Goal: Information Seeking & Learning: Learn about a topic

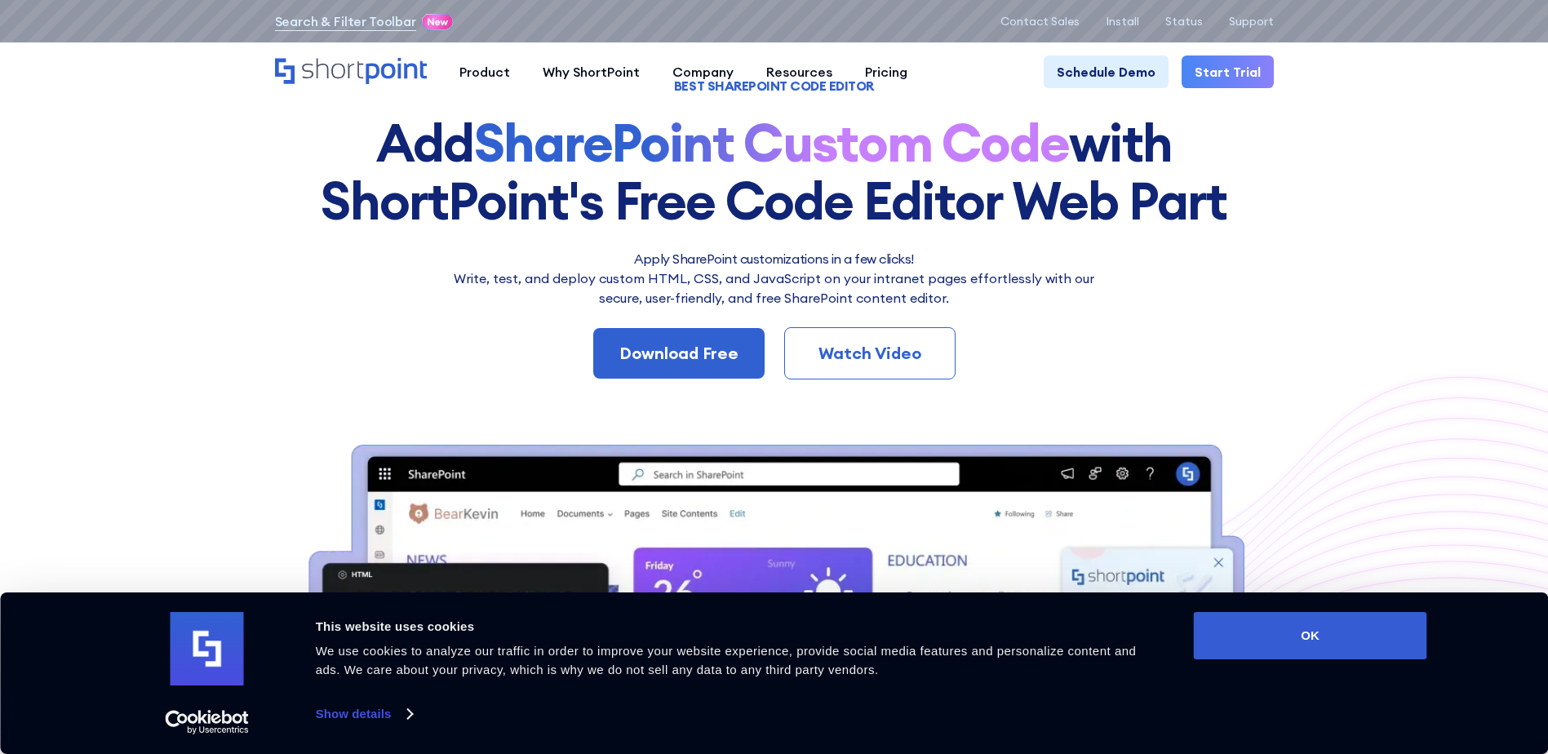
scroll to position [245, 0]
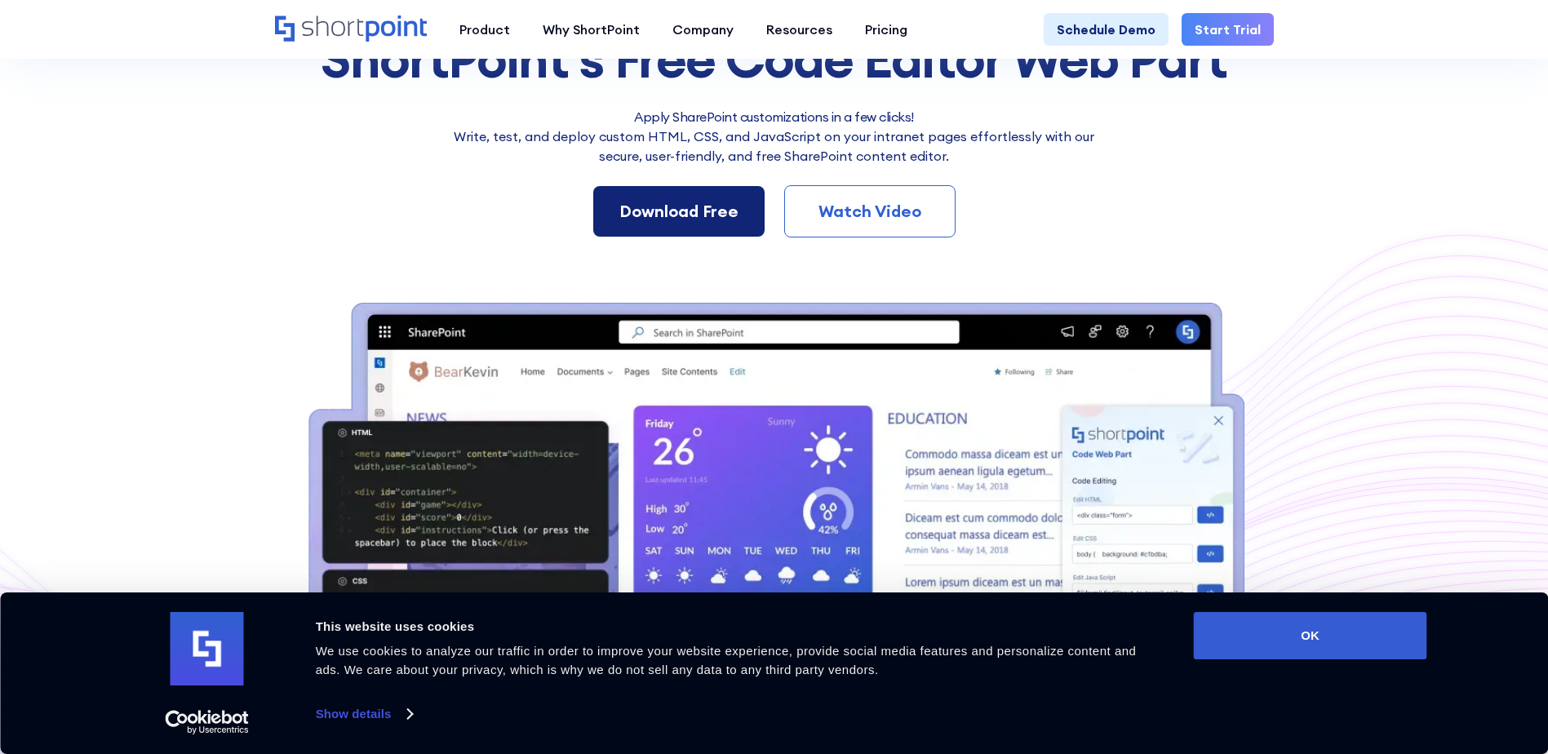
click at [681, 211] on div "Download Free" at bounding box center [678, 211] width 119 height 24
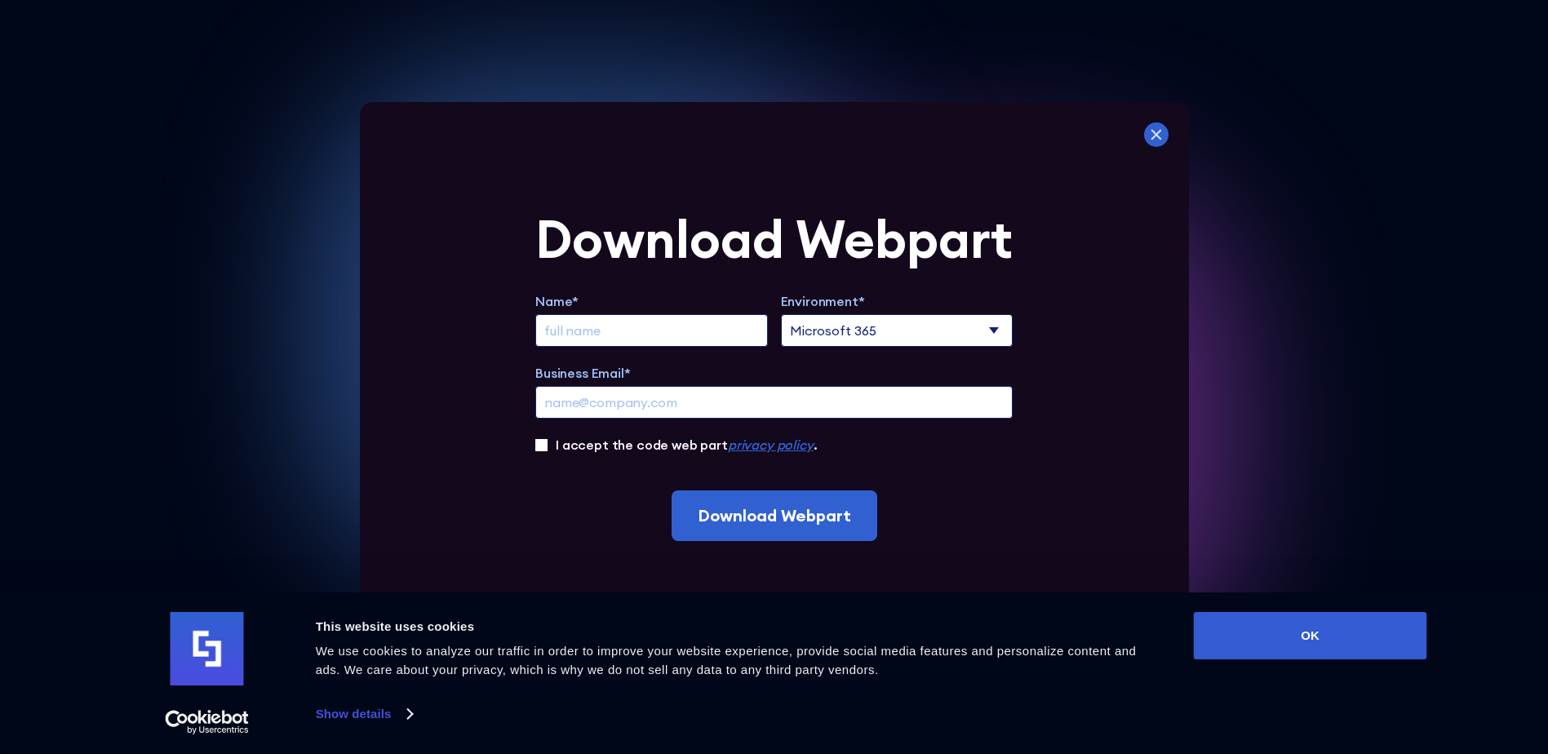
click at [1161, 135] on icon at bounding box center [1156, 134] width 11 height 11
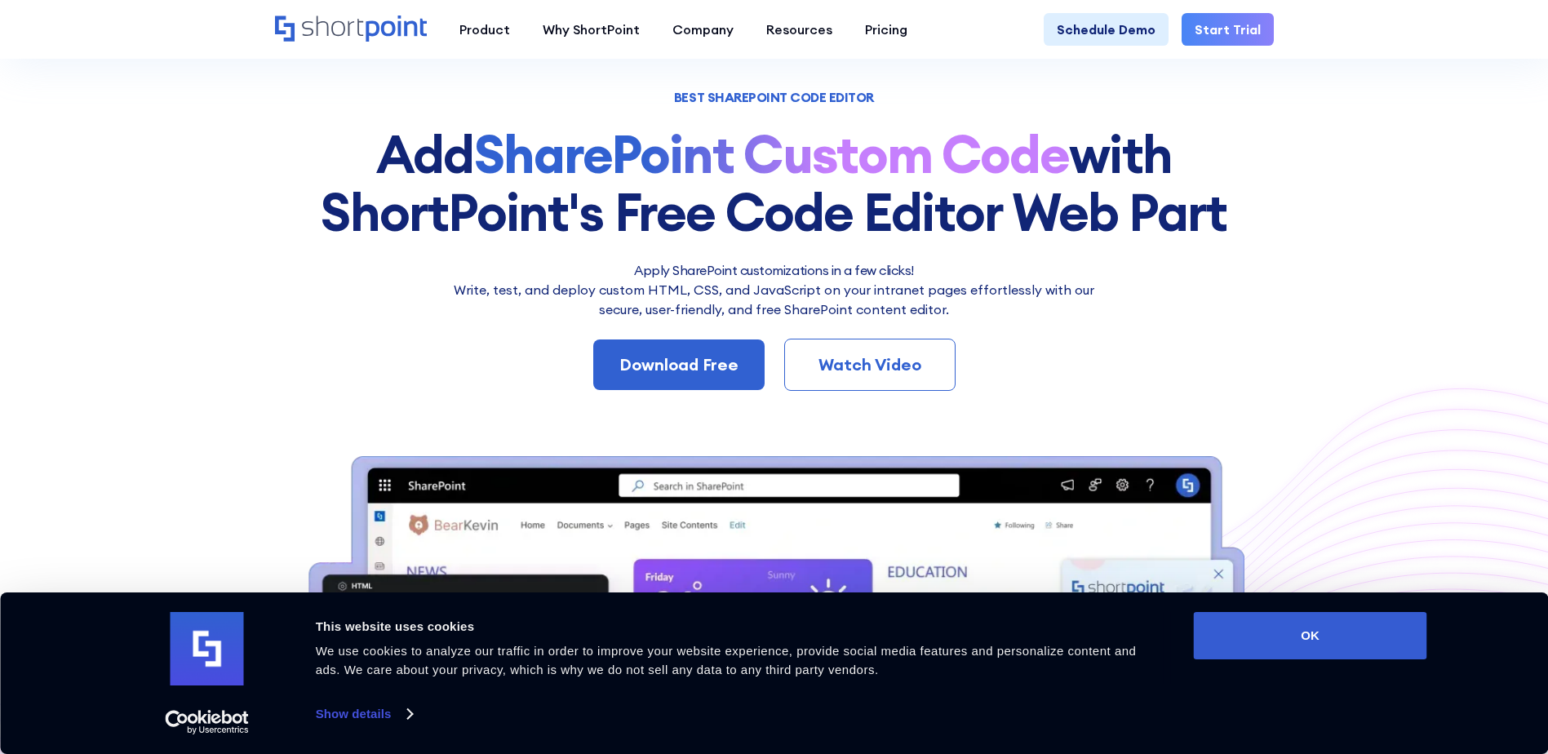
scroll to position [82, 0]
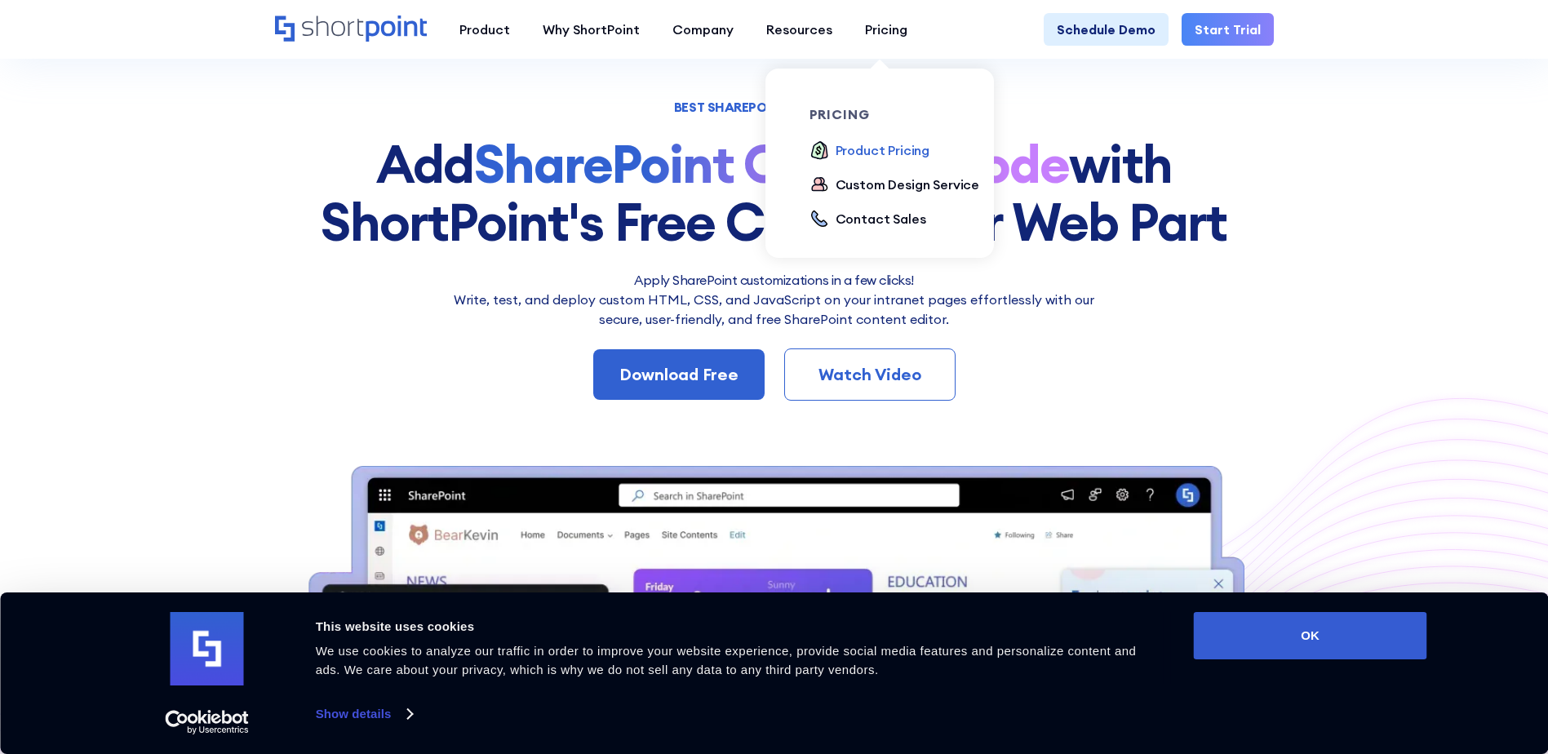
click at [900, 149] on div "Product Pricing" at bounding box center [883, 150] width 95 height 20
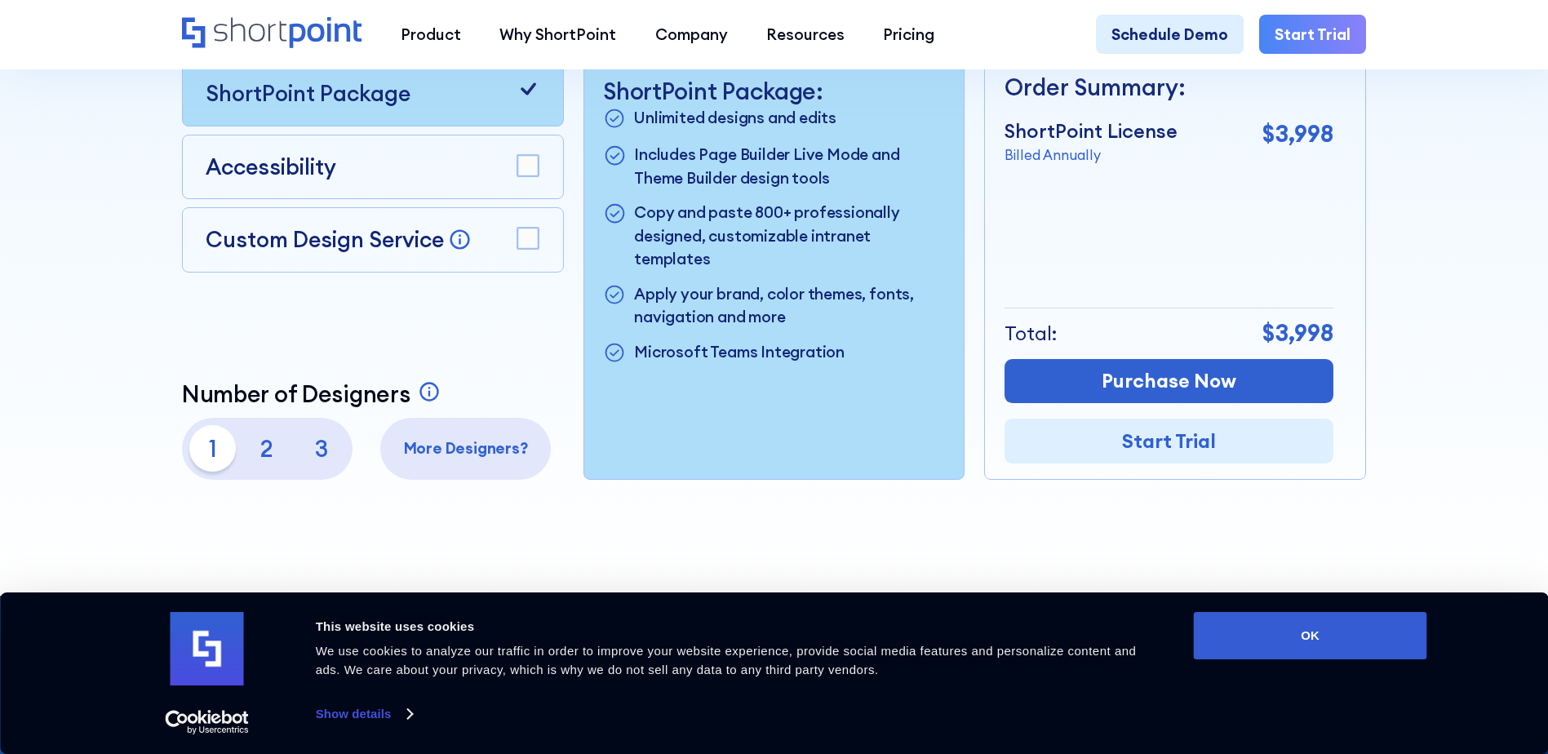
scroll to position [734, 0]
